Goal: Register for event/course

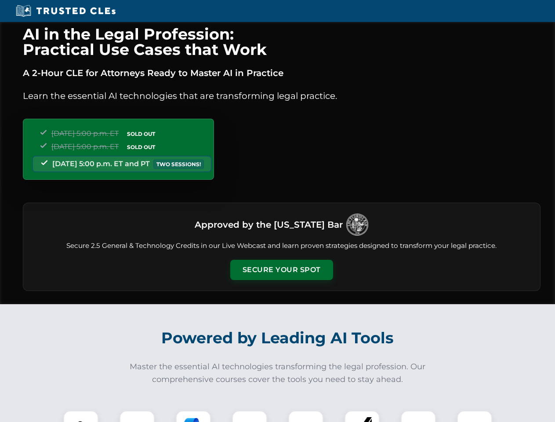
click at [281, 270] on button "Secure Your Spot" at bounding box center [281, 270] width 103 height 20
click at [81, 416] on img at bounding box center [80, 427] width 25 height 25
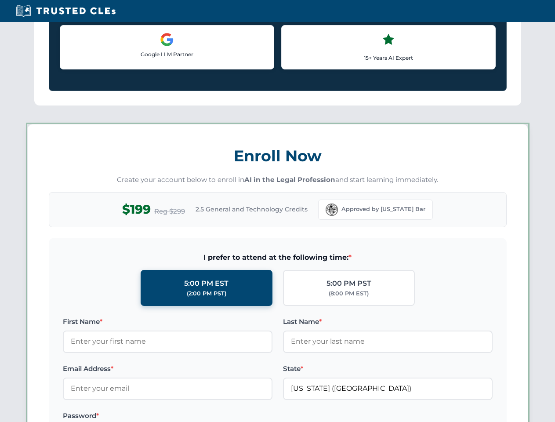
click at [193, 416] on label "Password *" at bounding box center [167, 415] width 209 height 11
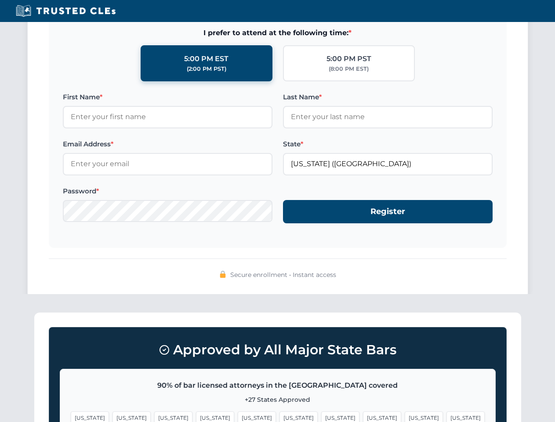
click at [404, 416] on span "[US_STATE]" at bounding box center [423, 417] width 38 height 13
